Goal: Task Accomplishment & Management: Use online tool/utility

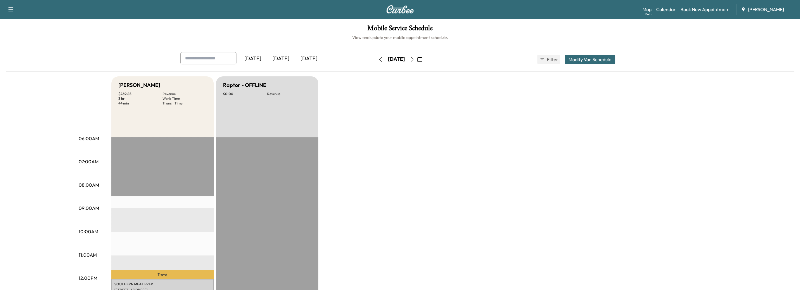
click at [378, 58] on icon "button" at bounding box center [380, 59] width 5 height 5
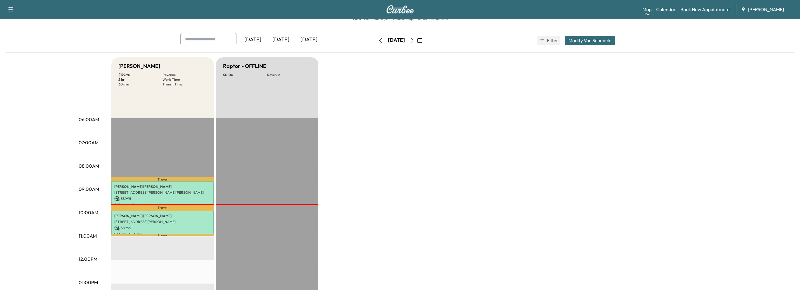
scroll to position [58, 0]
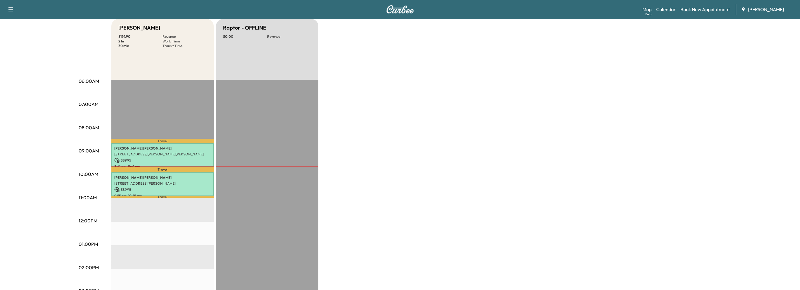
scroll to position [58, 0]
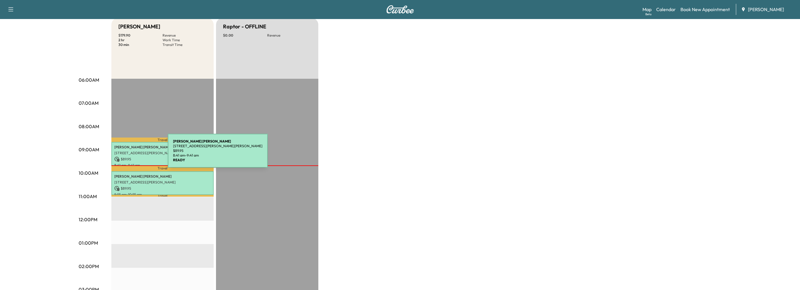
click at [124, 154] on div "EUCARIO NAVA 400 Tyson Cir, Roswell, GA 30076, USA $ 89.95 8:41 am - 9:41 am" at bounding box center [162, 154] width 102 height 24
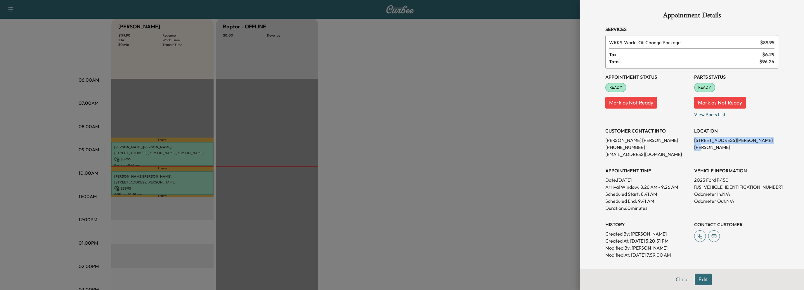
drag, startPoint x: 690, startPoint y: 139, endPoint x: 758, endPoint y: 140, distance: 68.4
click at [758, 140] on p "[STREET_ADDRESS][PERSON_NAME][PERSON_NAME]" at bounding box center [736, 143] width 84 height 14
copy p "400 Tyson Cir, Roswell, GA 30076"
click at [676, 279] on button "Close" at bounding box center [682, 279] width 20 height 12
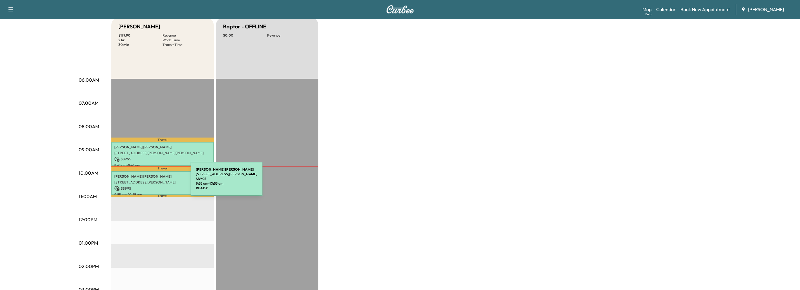
click at [147, 182] on p "[STREET_ADDRESS][PERSON_NAME]" at bounding box center [162, 182] width 96 height 5
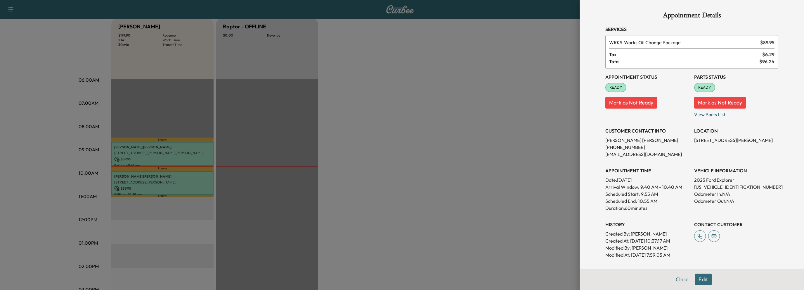
drag, startPoint x: 690, startPoint y: 139, endPoint x: 771, endPoint y: 146, distance: 82.1
click at [771, 146] on div "Appointment Status READY Mark as Not Ready Parts Status READY Mark as Not Ready…" at bounding box center [691, 163] width 173 height 189
copy p "[STREET_ADDRESS][PERSON_NAME]"
click at [676, 279] on button "Close" at bounding box center [682, 279] width 20 height 12
